Goal: Task Accomplishment & Management: Use online tool/utility

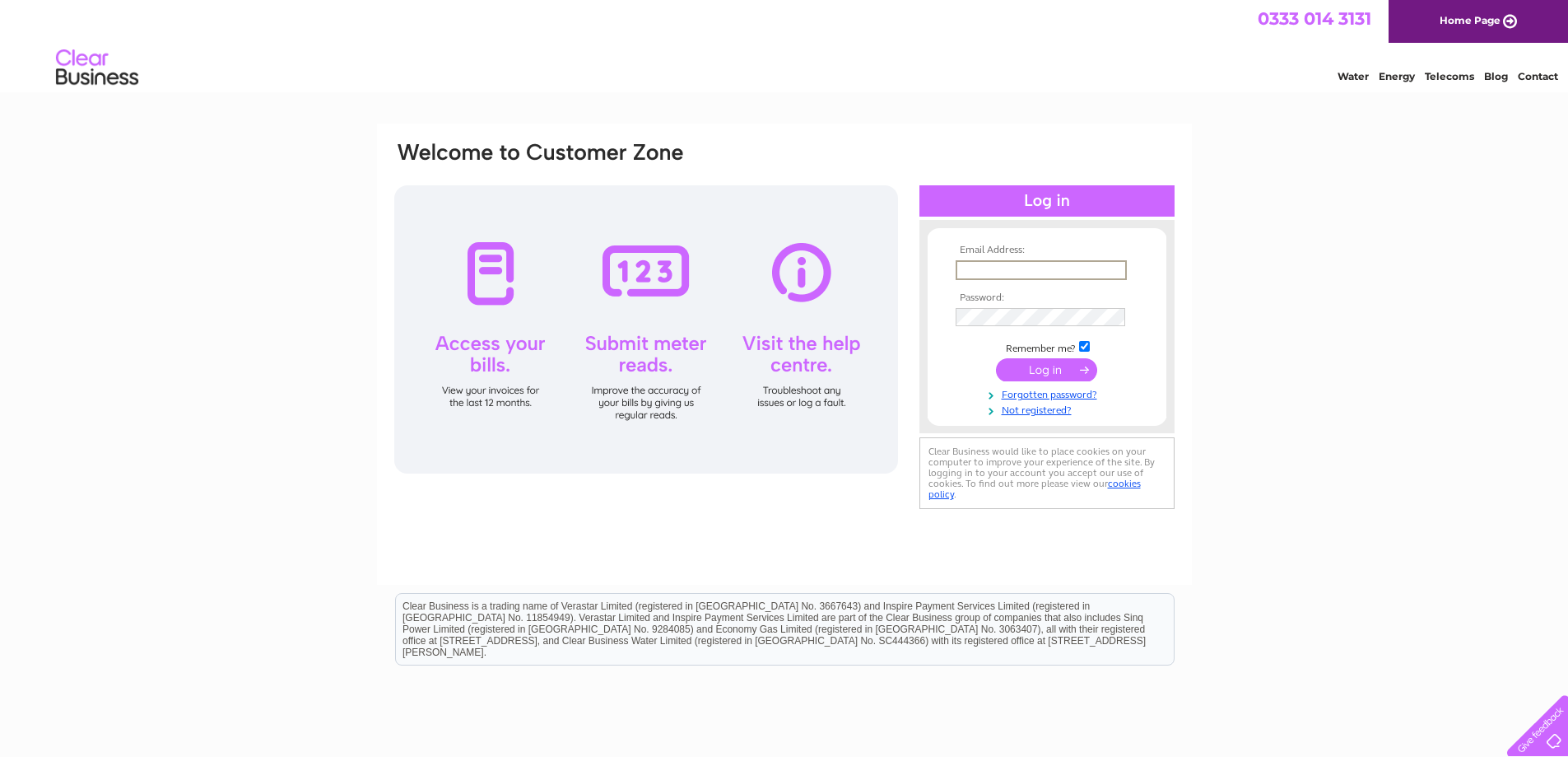
click at [1111, 268] on input "text" at bounding box center [1041, 270] width 171 height 20
type input "richard@cdoctor.co.uk"
click at [996, 358] on input "submit" at bounding box center [1047, 370] width 101 height 23
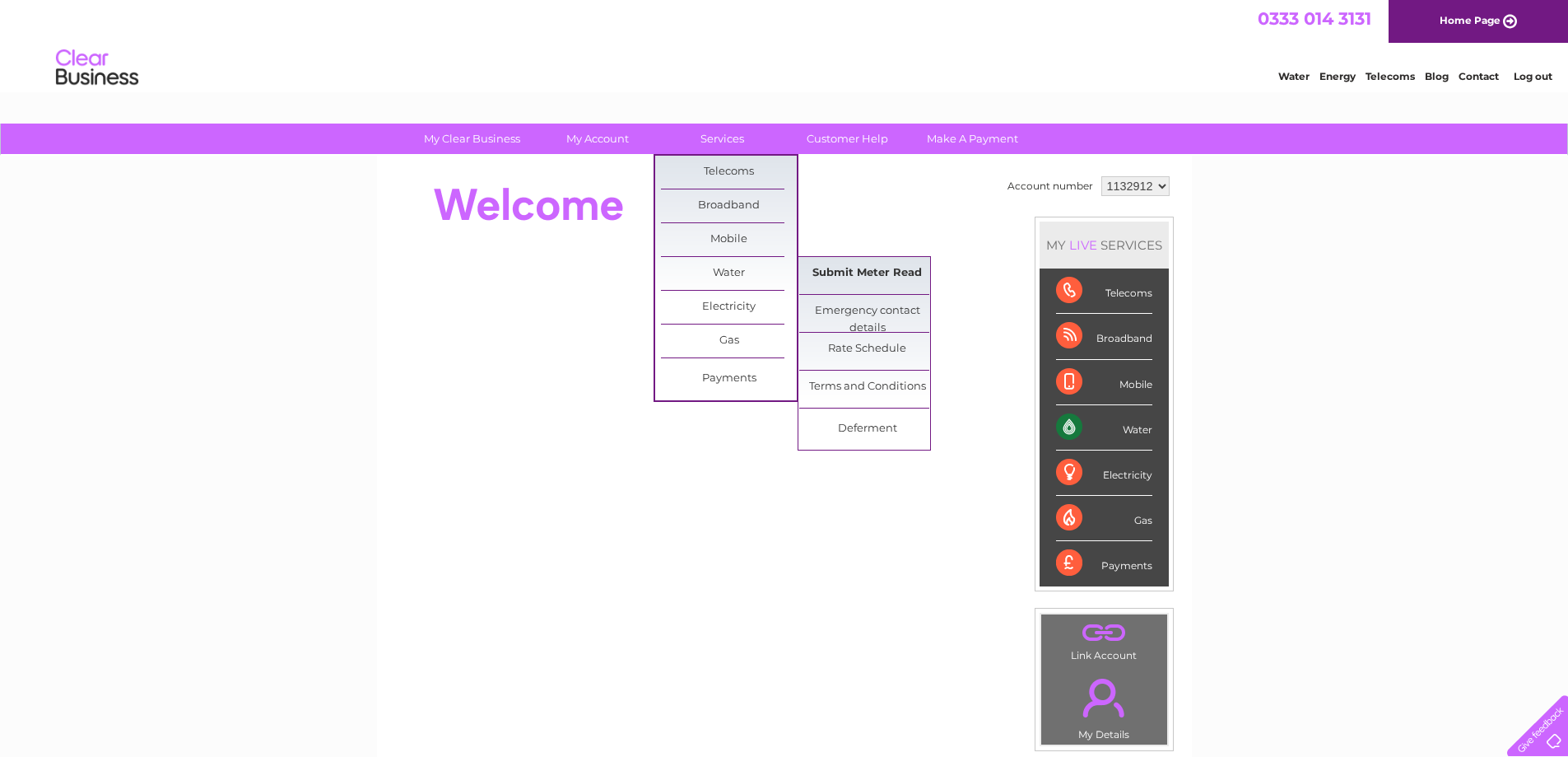
click at [887, 272] on link "Submit Meter Read" at bounding box center [866, 273] width 136 height 33
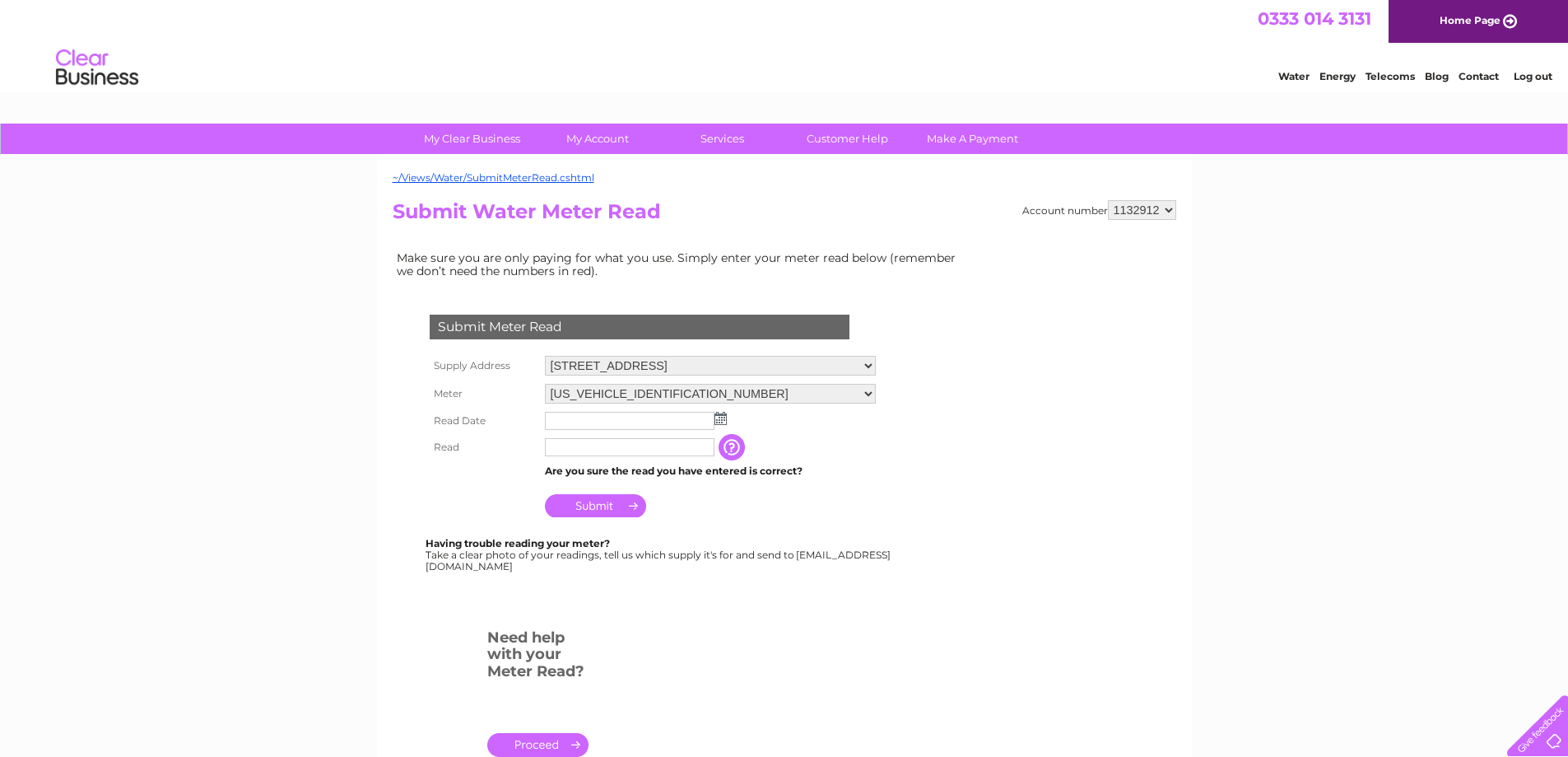
click at [619, 425] on input "text" at bounding box center [629, 421] width 170 height 18
click at [719, 419] on img at bounding box center [723, 418] width 13 height 13
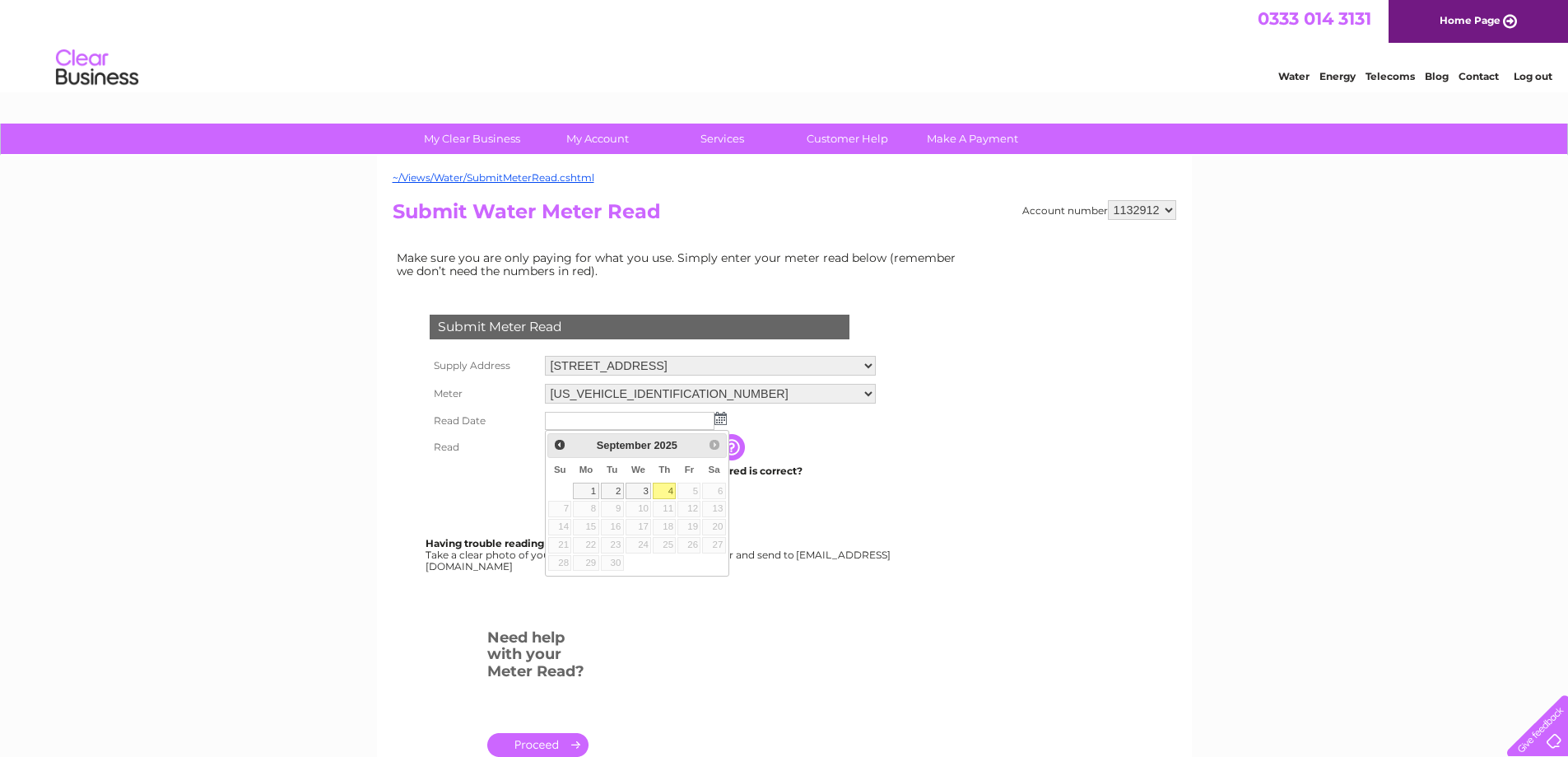
click at [668, 488] on link "4" at bounding box center [664, 490] width 23 height 16
type input "2025/09/04"
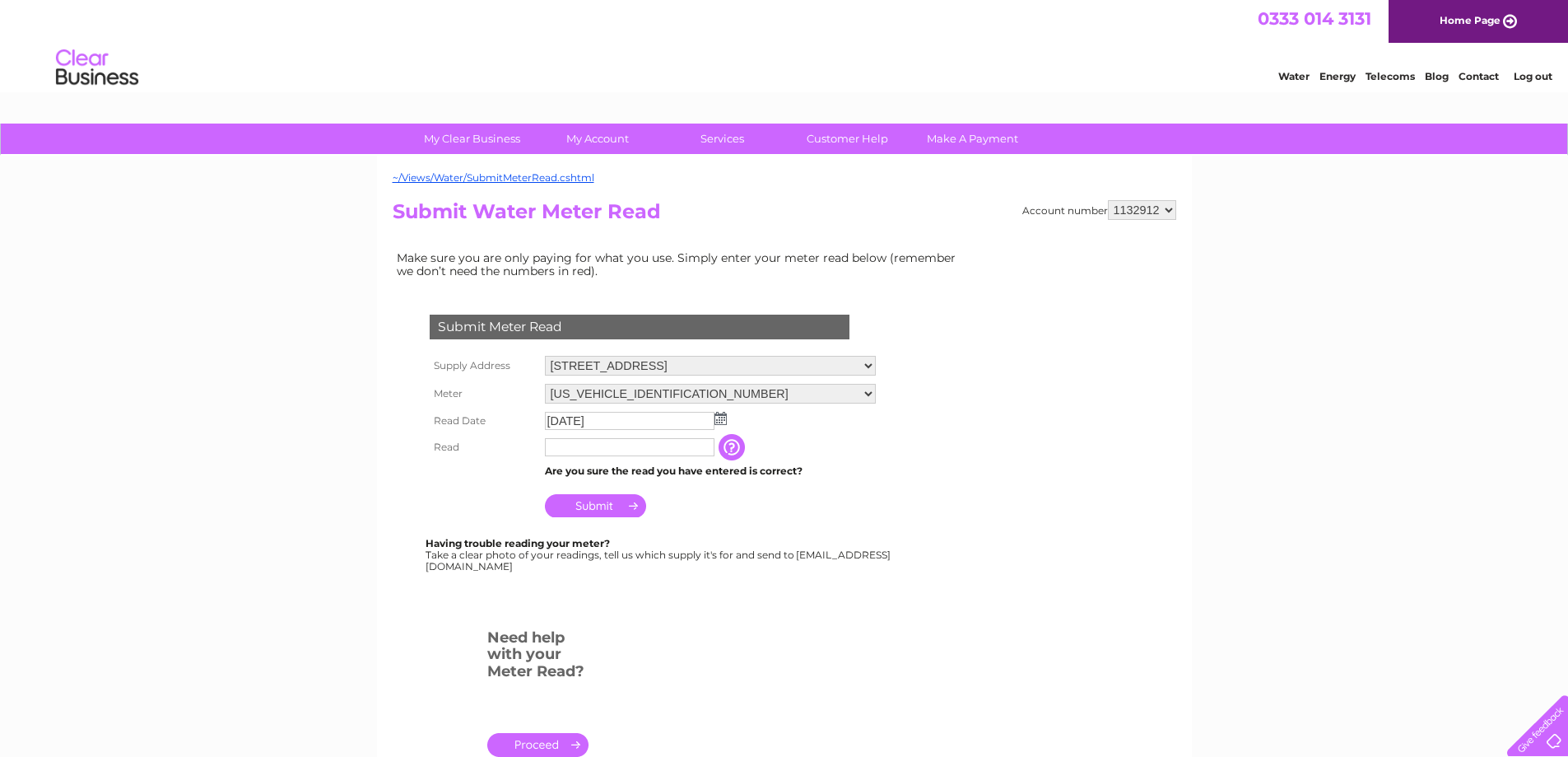
click at [613, 445] on input "text" at bounding box center [629, 447] width 170 height 18
drag, startPoint x: 469, startPoint y: 469, endPoint x: 589, endPoint y: 467, distance: 120.0
click at [469, 469] on th at bounding box center [483, 472] width 115 height 22
click at [731, 447] on input "button" at bounding box center [733, 446] width 30 height 26
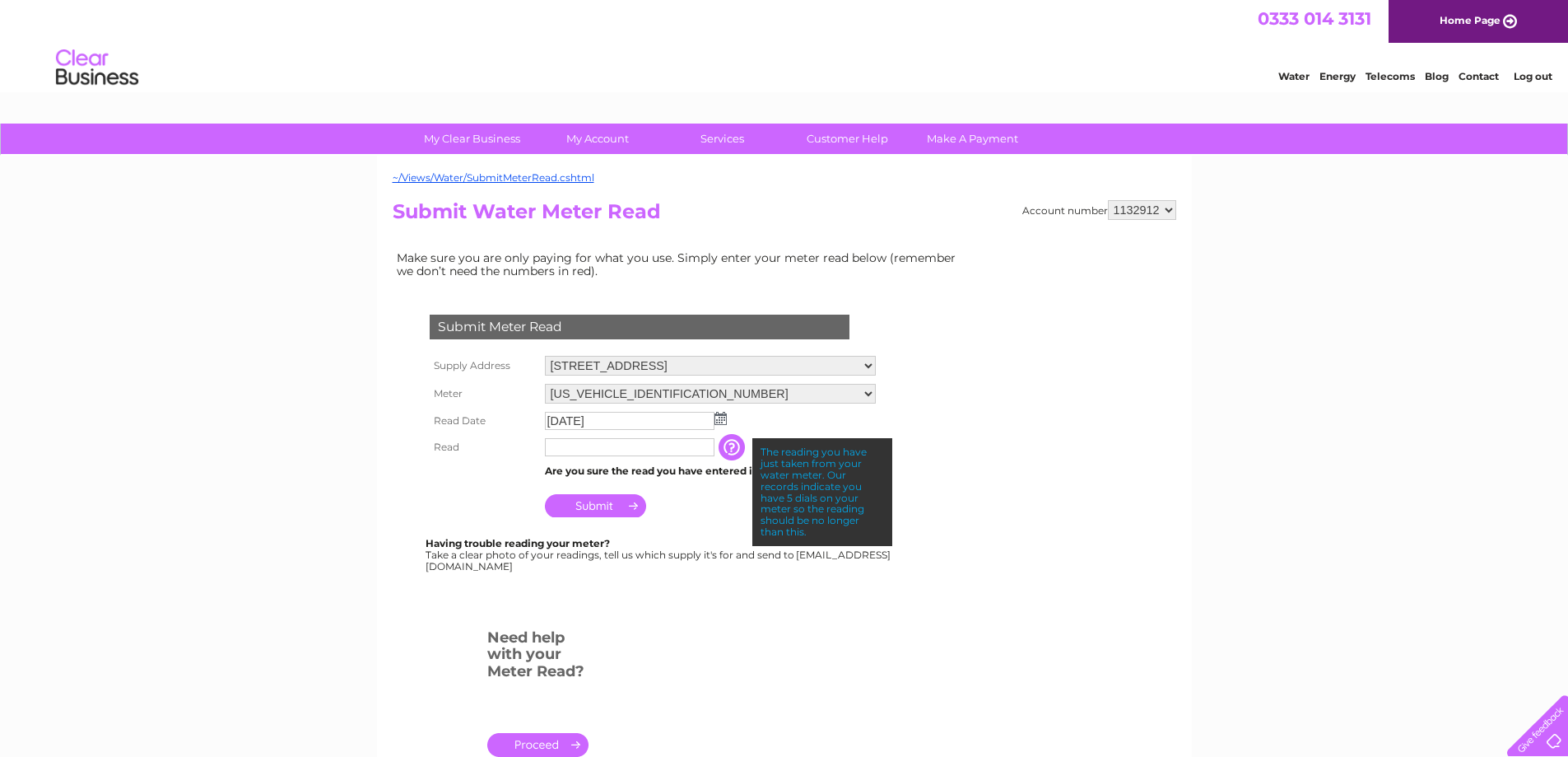
click at [654, 452] on input "text" at bounding box center [629, 447] width 170 height 18
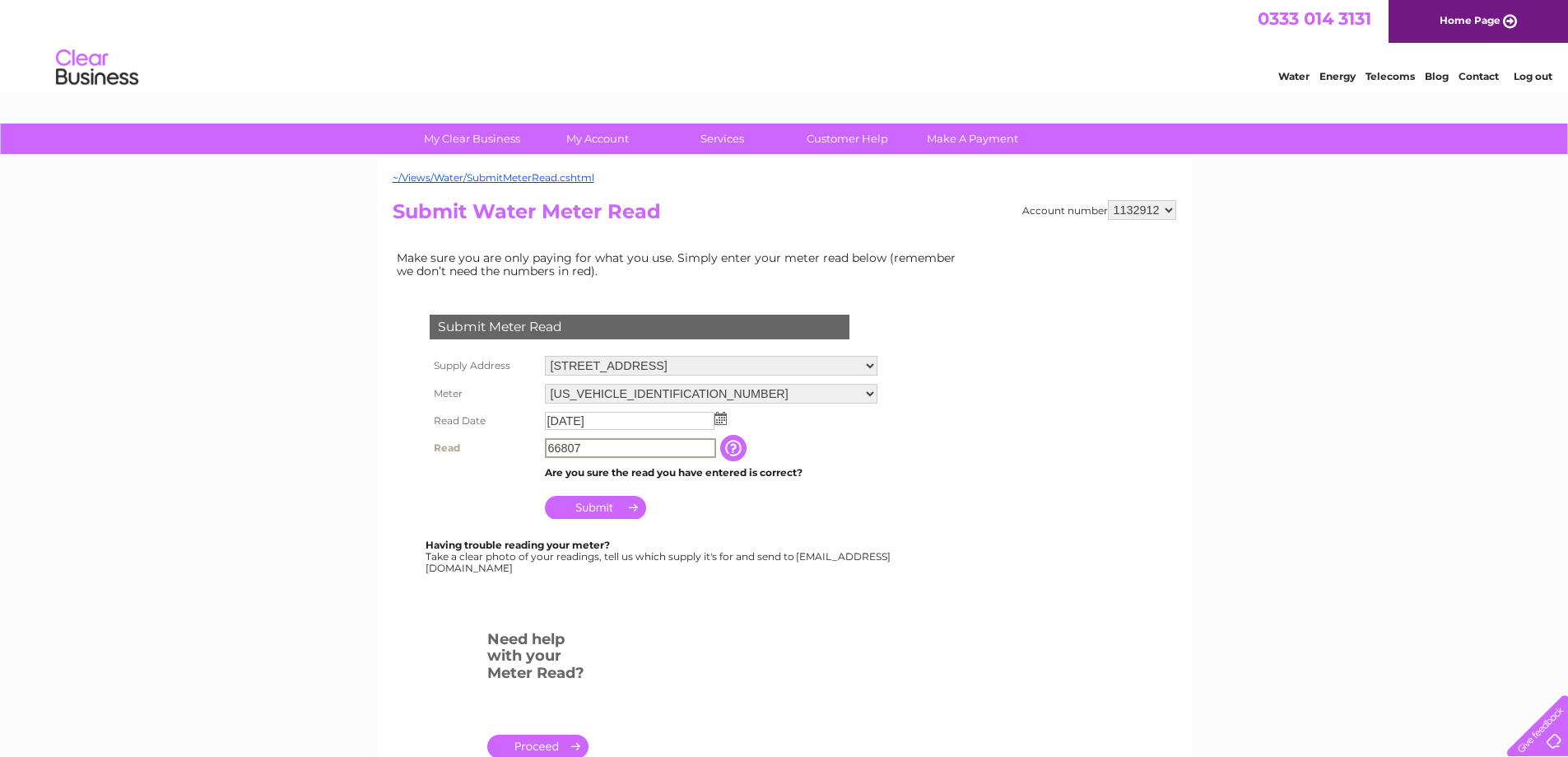
type input "66807"
click at [575, 511] on input "Submit" at bounding box center [595, 507] width 101 height 23
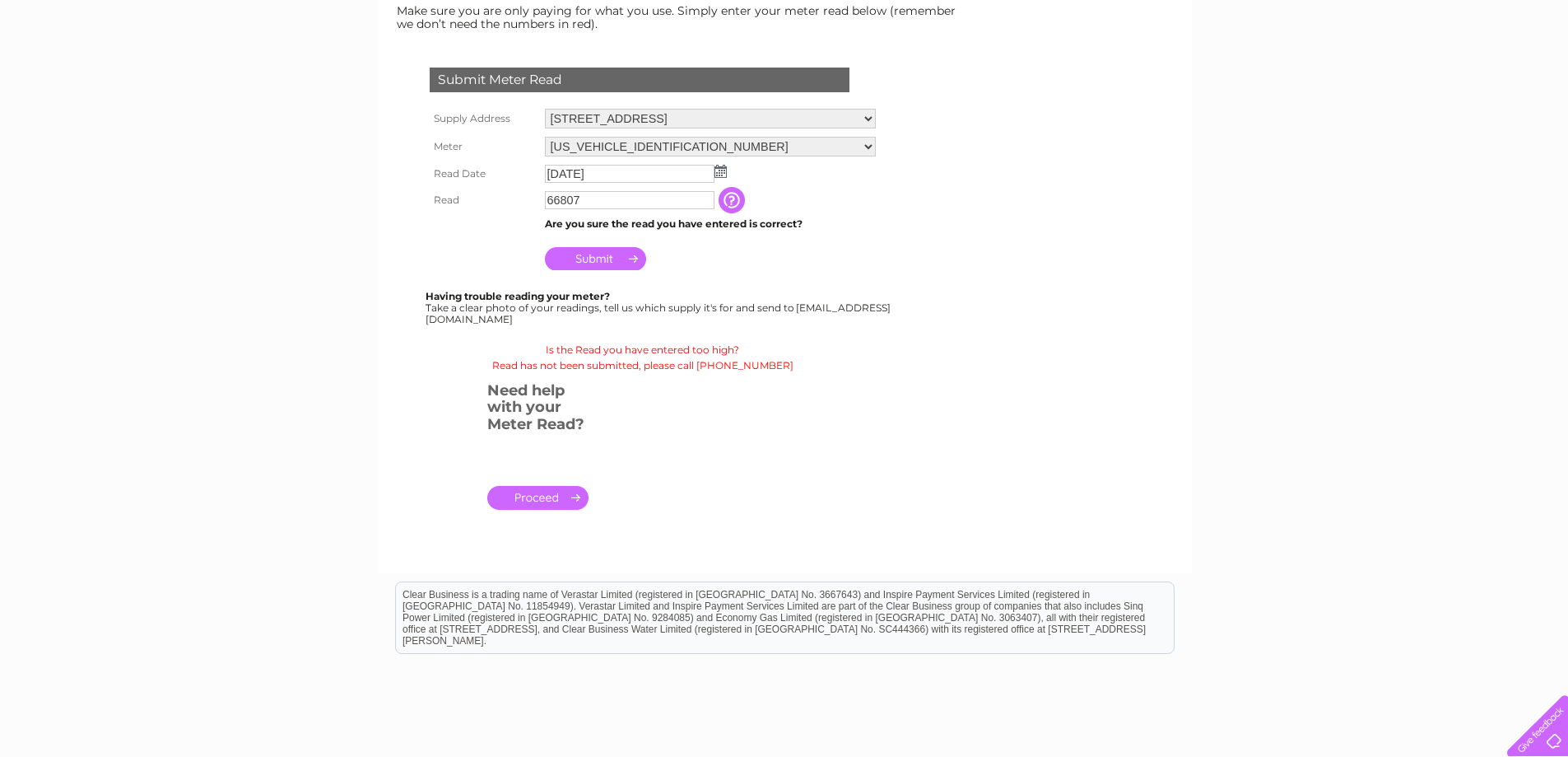
click at [314, 200] on div "My Clear Business Login Details My Details My Preferences Link Account My Accou…" at bounding box center [784, 365] width 1568 height 978
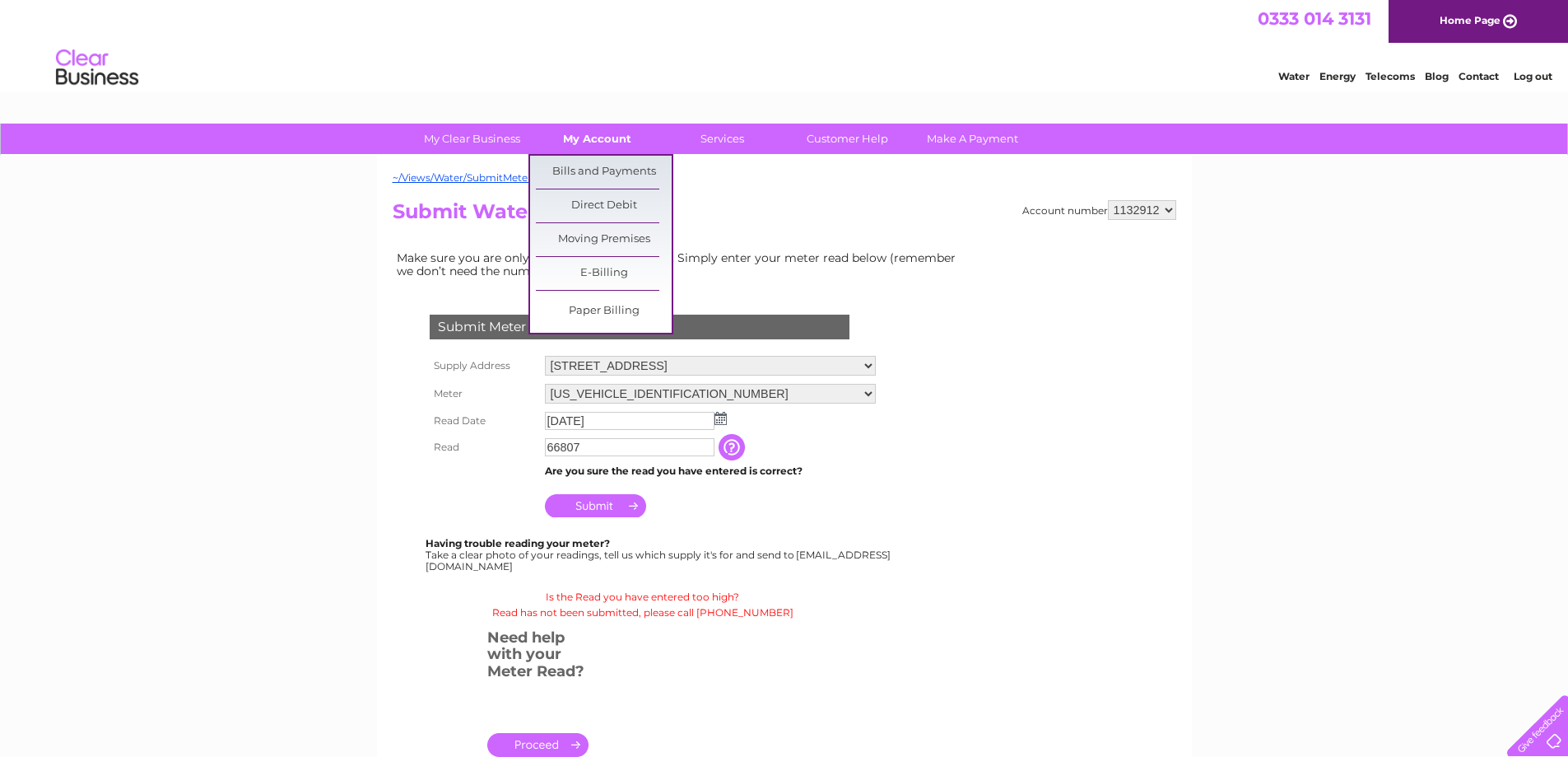
click at [621, 137] on link "My Account" at bounding box center [597, 139] width 136 height 31
click at [607, 172] on link "Bills and Payments" at bounding box center [603, 172] width 136 height 33
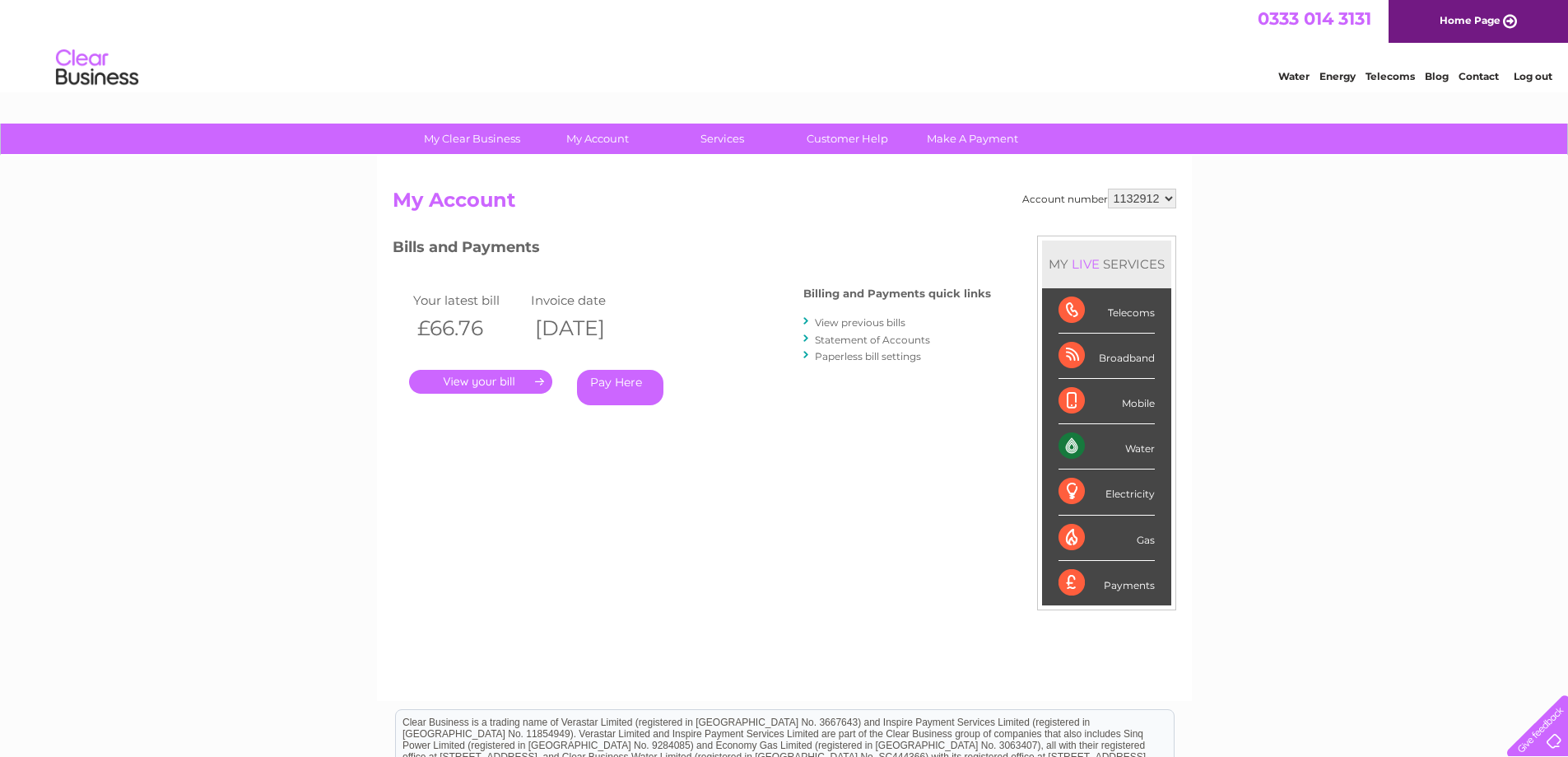
click at [381, 474] on div "Account number 1132912 My Account MY LIVE SERVICES Telecoms Broadband Mobile Wa…" at bounding box center [784, 427] width 815 height 545
click at [879, 322] on link "View previous bills" at bounding box center [860, 322] width 91 height 13
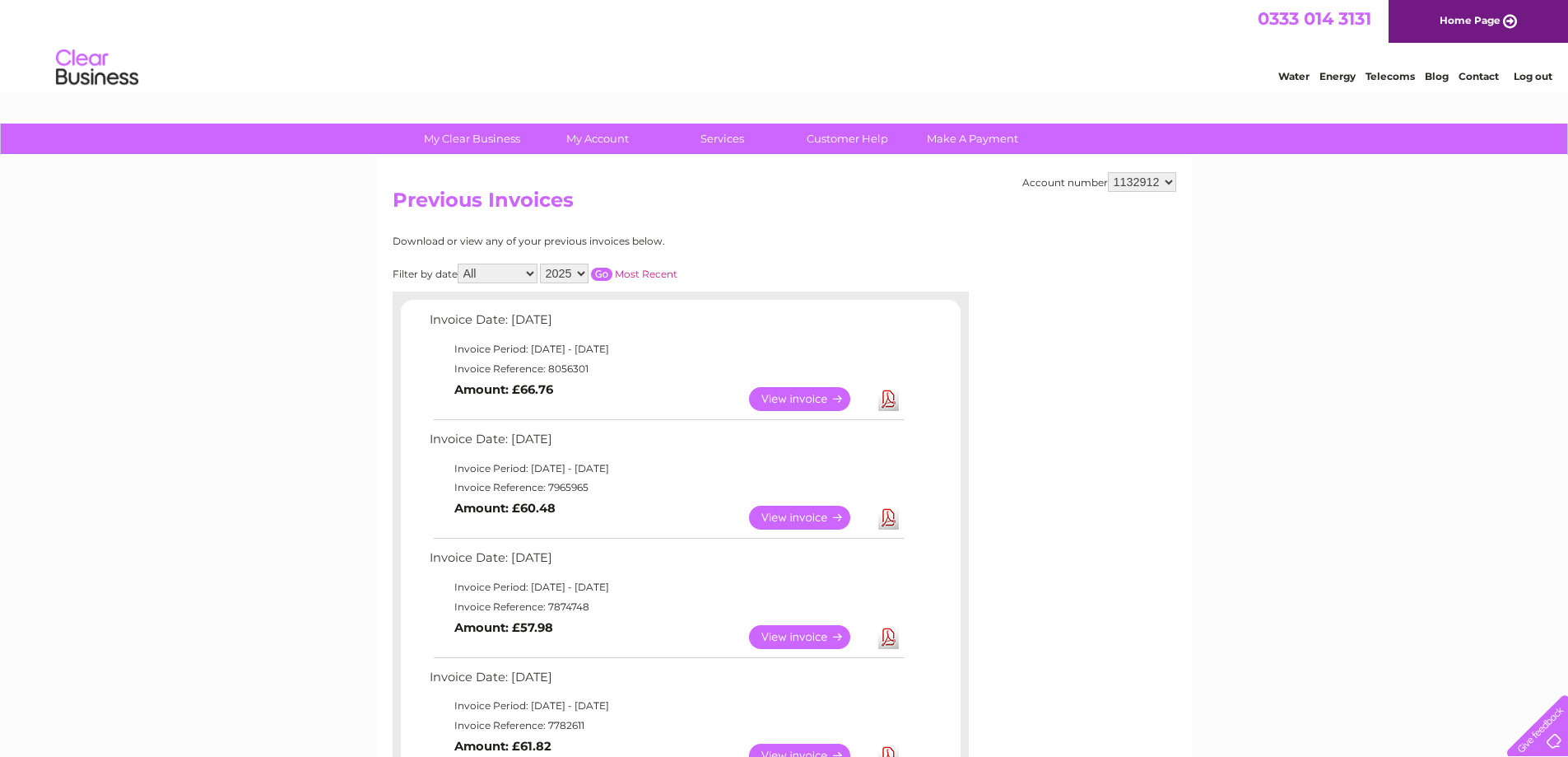
click at [813, 401] on link "View" at bounding box center [809, 399] width 121 height 24
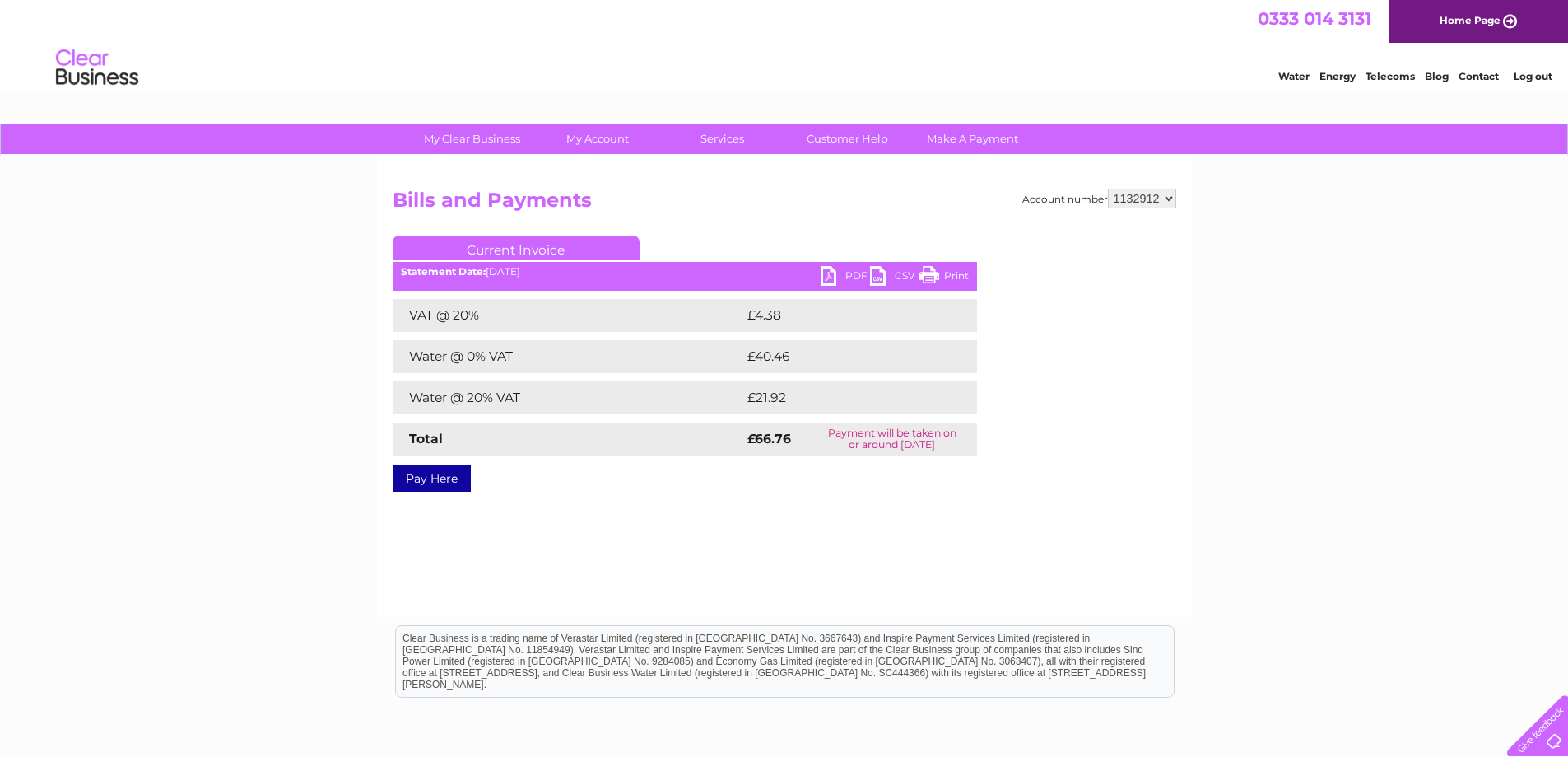
click at [844, 273] on link "PDF" at bounding box center [845, 277] width 49 height 24
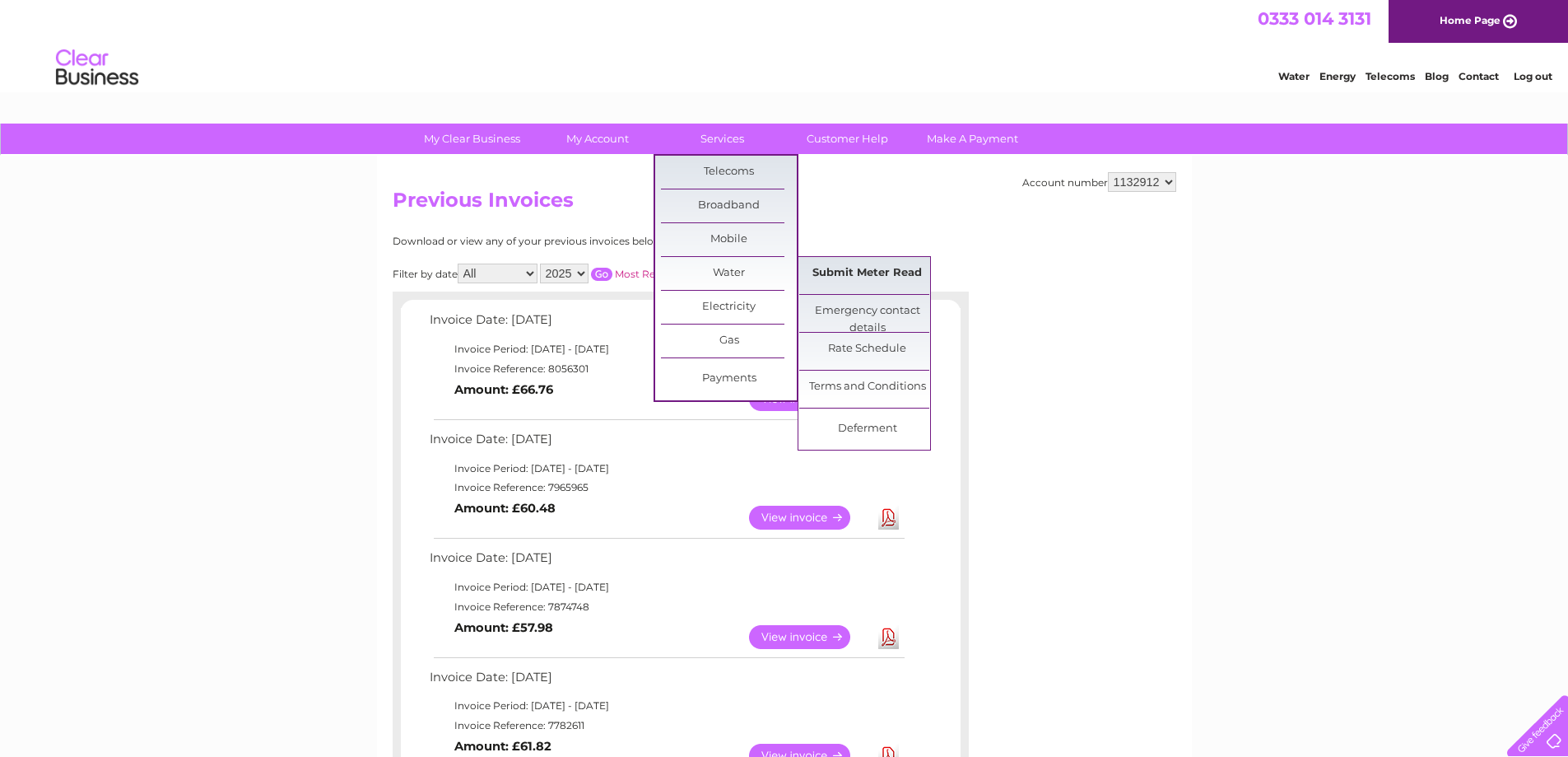
click at [881, 283] on link "Submit Meter Read" at bounding box center [866, 273] width 136 height 33
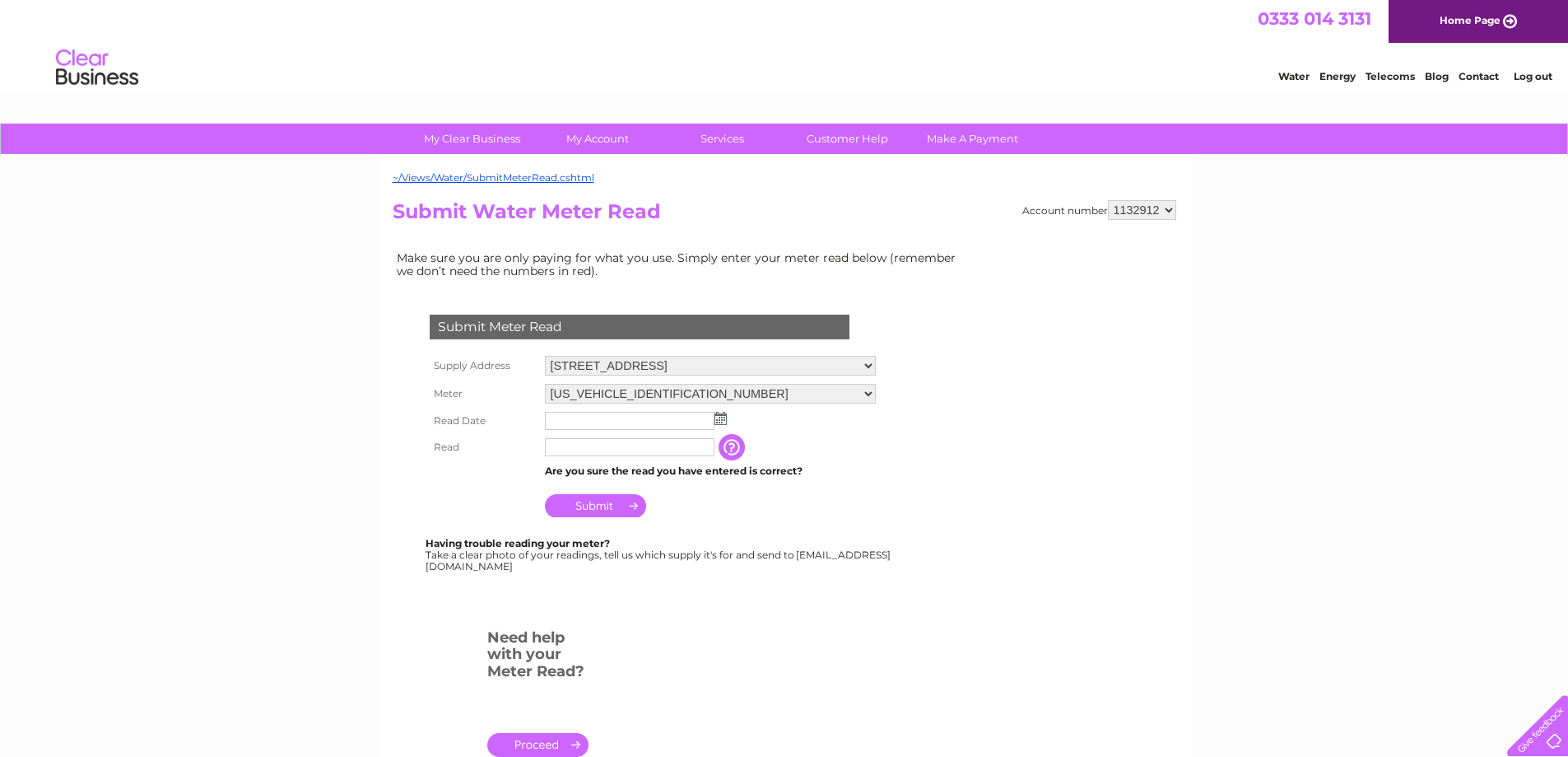
click at [723, 424] on img at bounding box center [721, 418] width 13 height 13
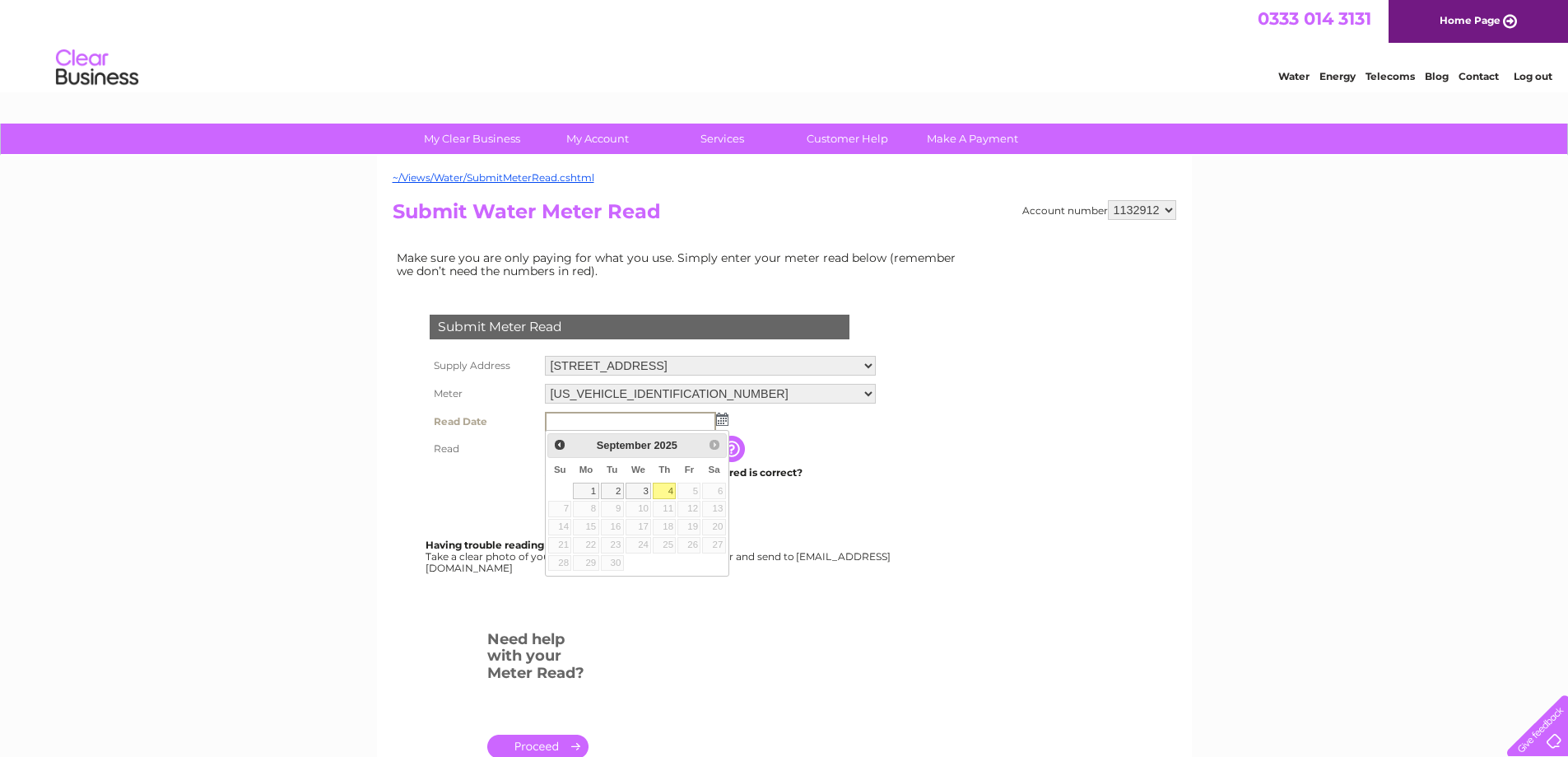
click at [666, 493] on link "4" at bounding box center [664, 490] width 23 height 16
type input "[DATE]"
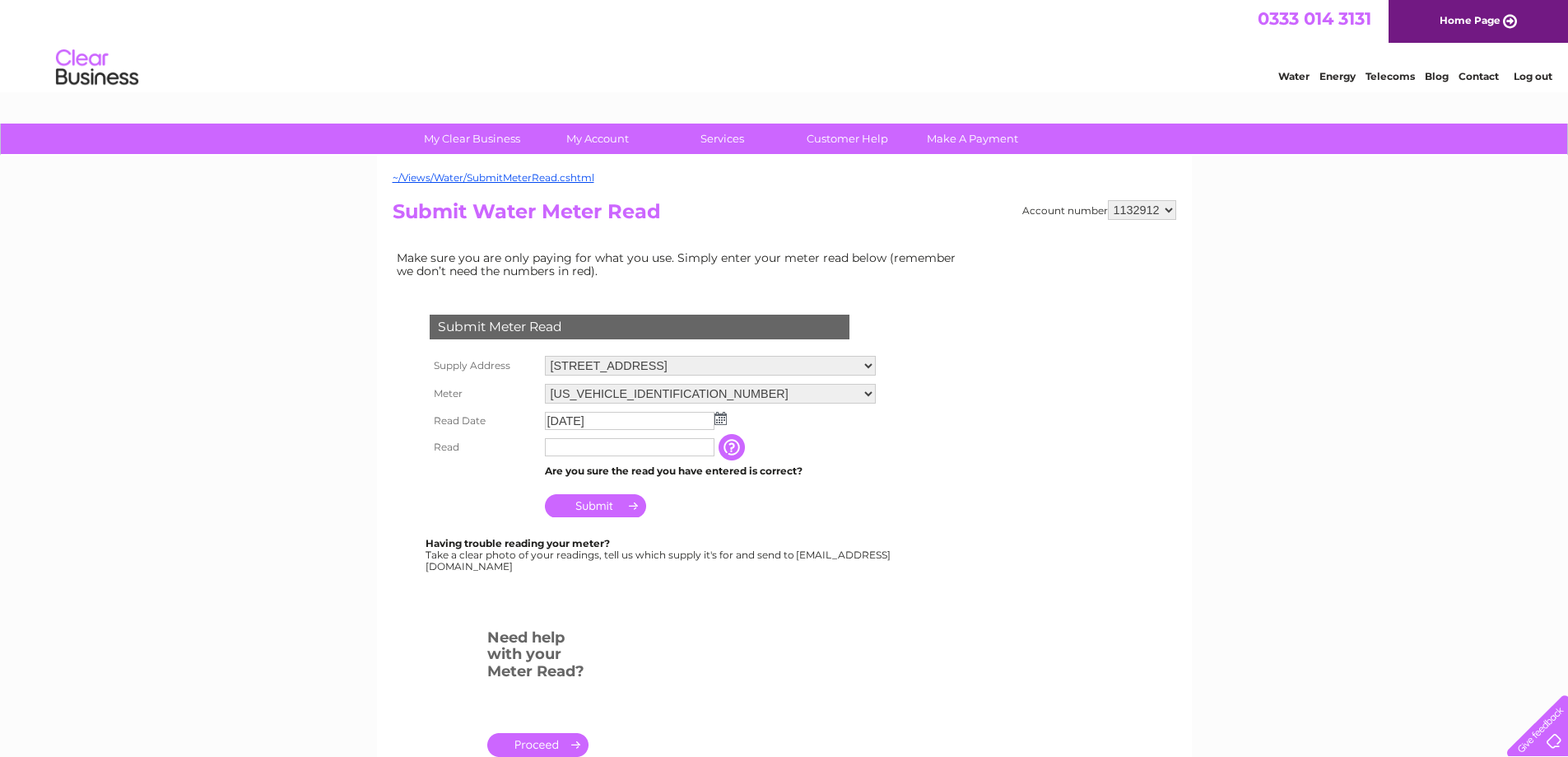
click at [619, 446] on input "text" at bounding box center [629, 447] width 170 height 18
type input "66"
click at [605, 513] on input "Submit" at bounding box center [595, 507] width 101 height 23
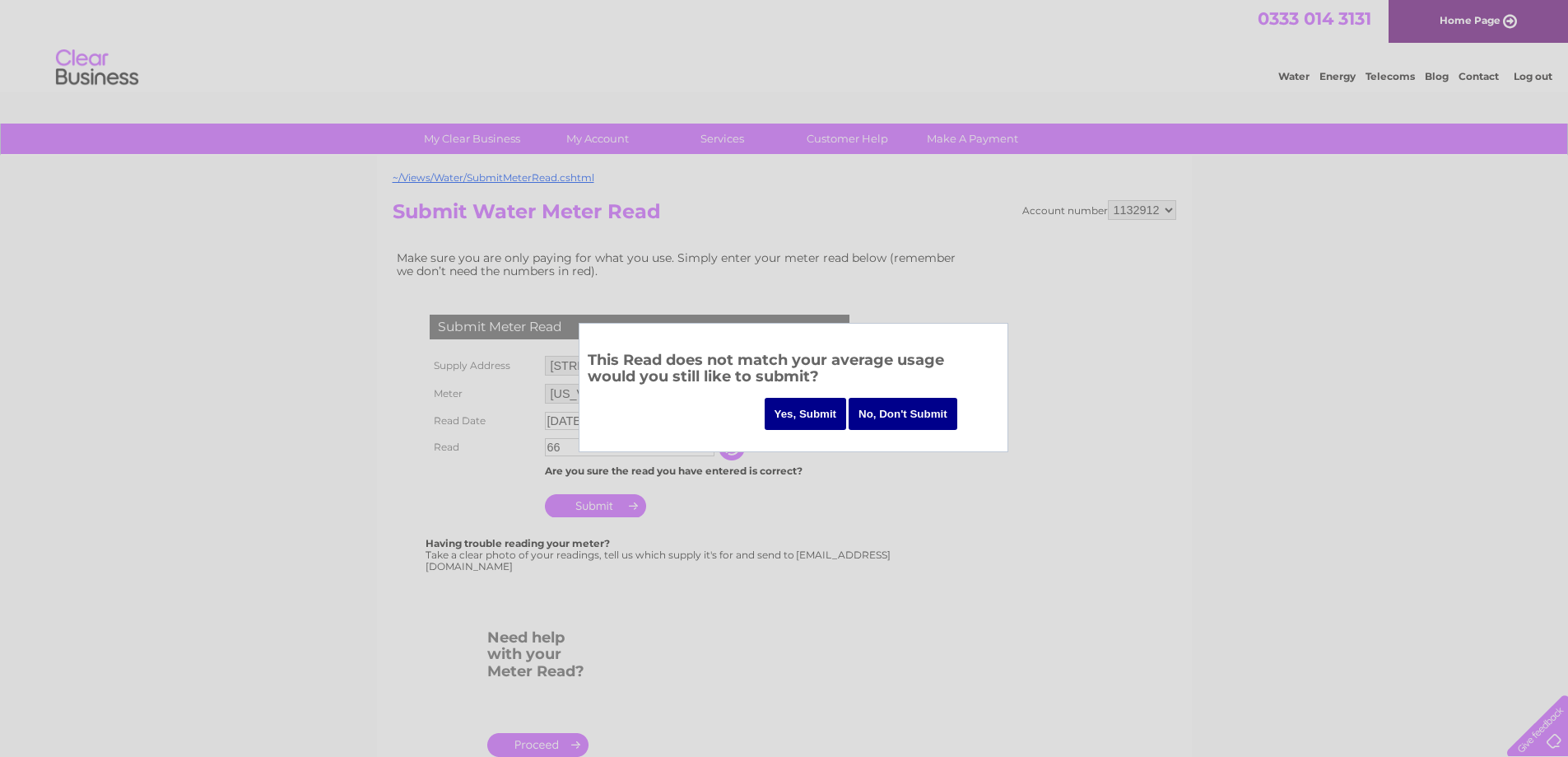
click at [783, 409] on input "Yes, Submit" at bounding box center [806, 414] width 83 height 32
